Goal: Information Seeking & Learning: Learn about a topic

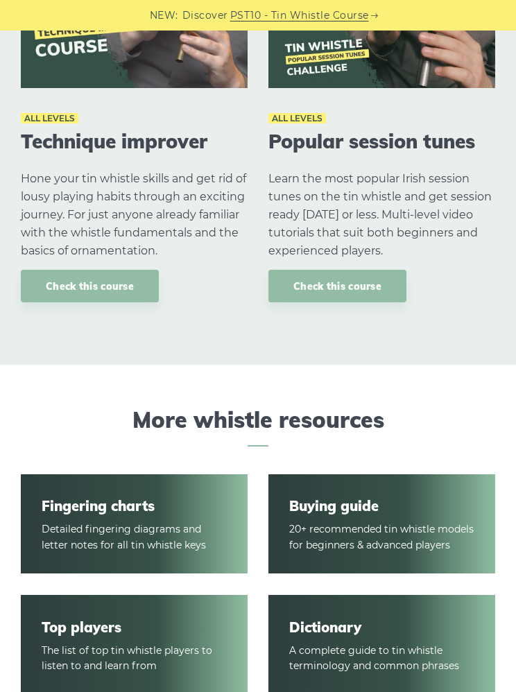
scroll to position [1431, 0]
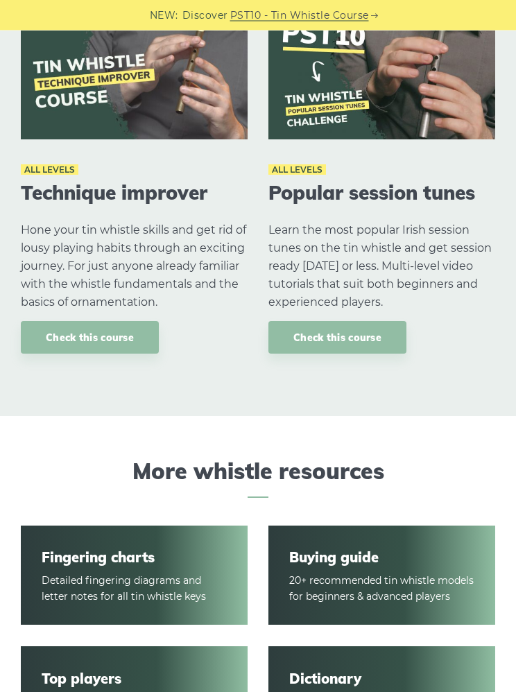
click at [99, 563] on link "Fingering charts" at bounding box center [134, 558] width 185 height 17
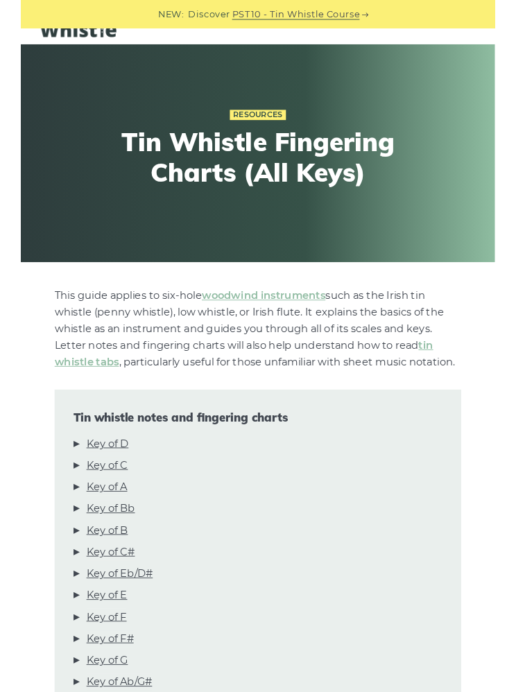
scroll to position [31, 0]
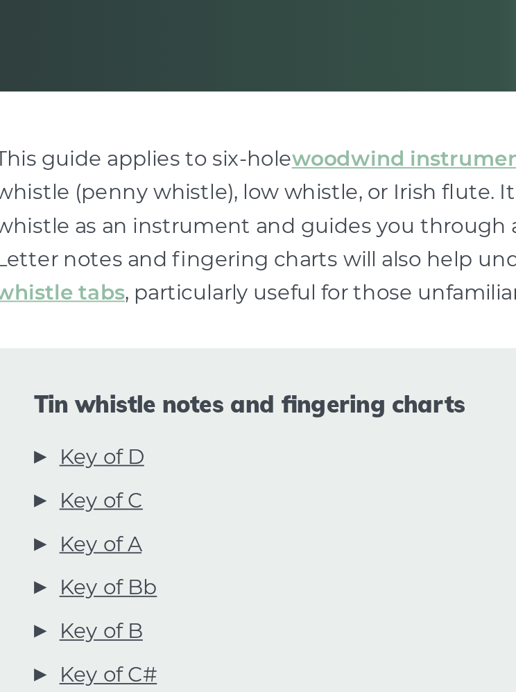
click at [71, 475] on link "Key of D" at bounding box center [94, 484] width 46 height 18
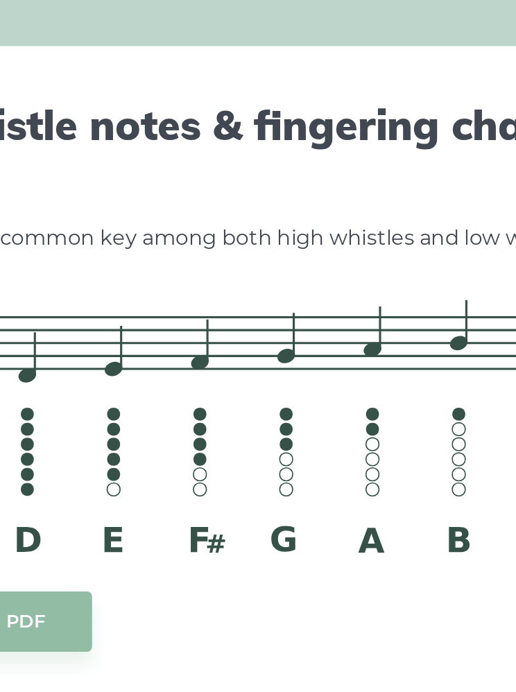
scroll to position [1528, 0]
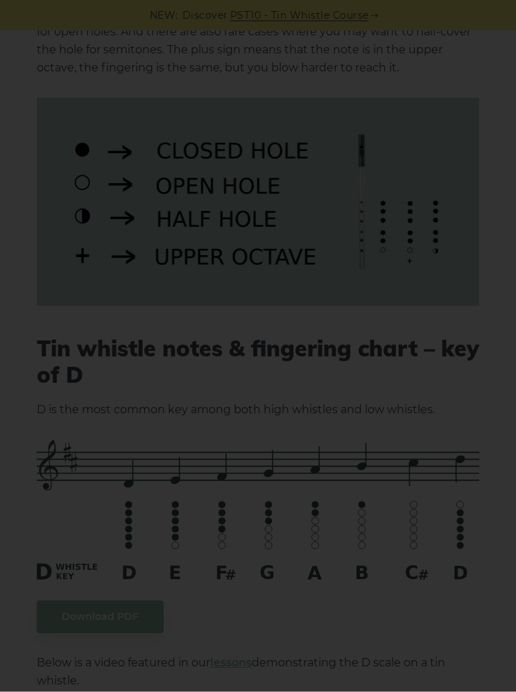
scroll to position [1565, 0]
click at [145, 215] on div "×" at bounding box center [258, 346] width 516 height 692
click at [139, 243] on div "×" at bounding box center [258, 346] width 516 height 692
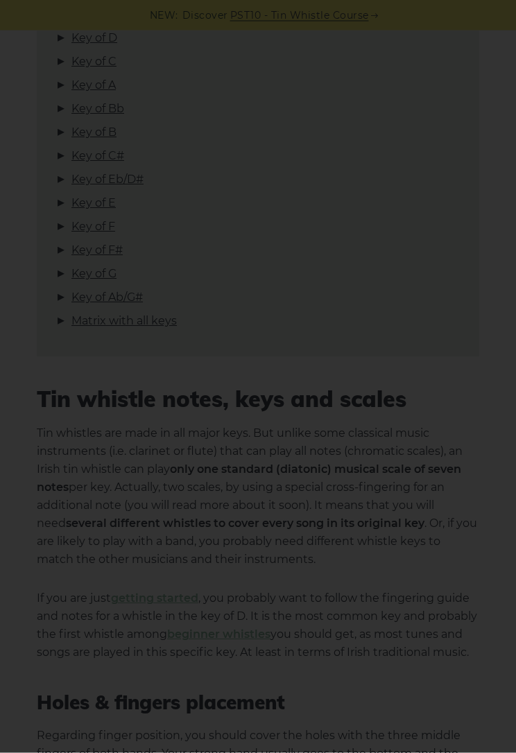
scroll to position [476, 0]
click at [112, 599] on div "×" at bounding box center [258, 376] width 516 height 753
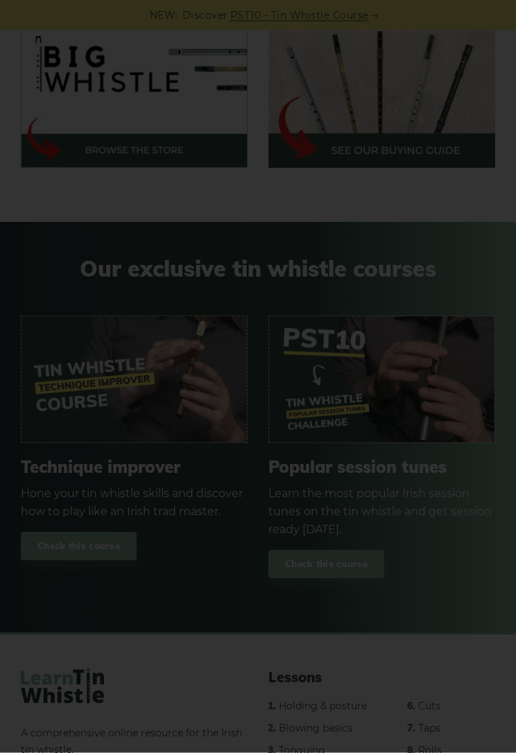
scroll to position [7083, 0]
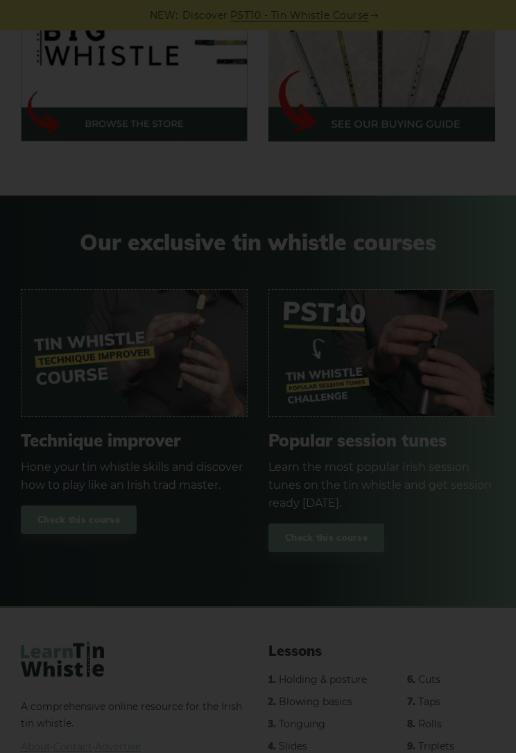
click at [98, 341] on div "×" at bounding box center [258, 376] width 516 height 753
click at [80, 500] on div "×" at bounding box center [258, 376] width 516 height 753
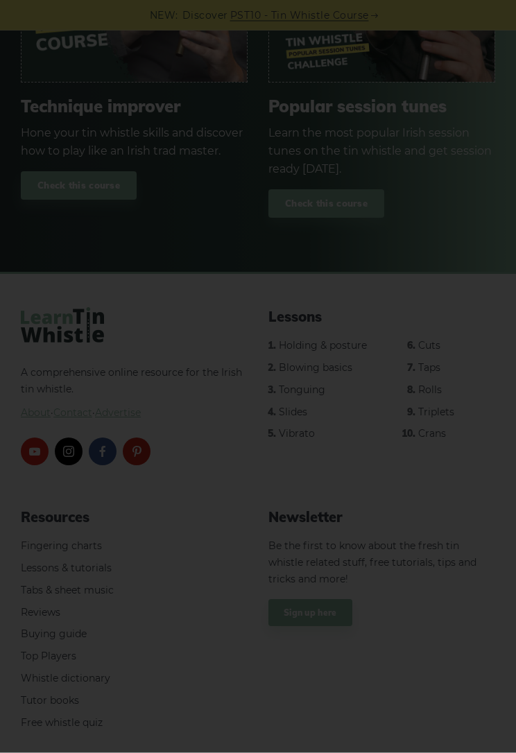
scroll to position [7419, 0]
click at [139, 527] on div "×" at bounding box center [258, 376] width 516 height 753
